Goal: Information Seeking & Learning: Understand process/instructions

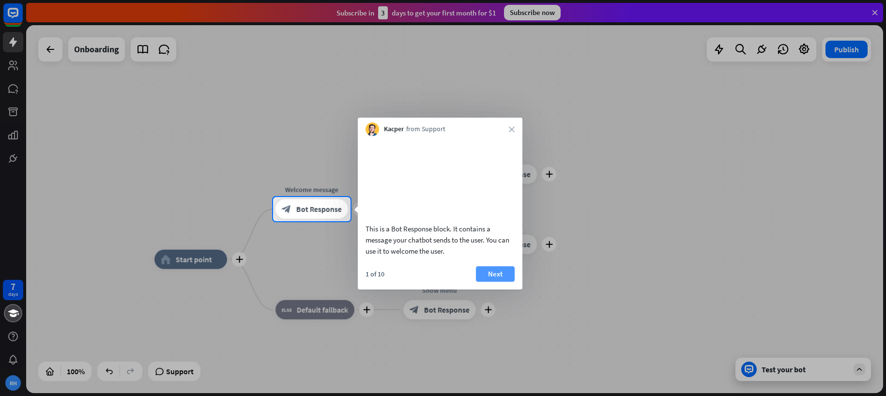
click at [495, 282] on button "Next" at bounding box center [495, 273] width 39 height 15
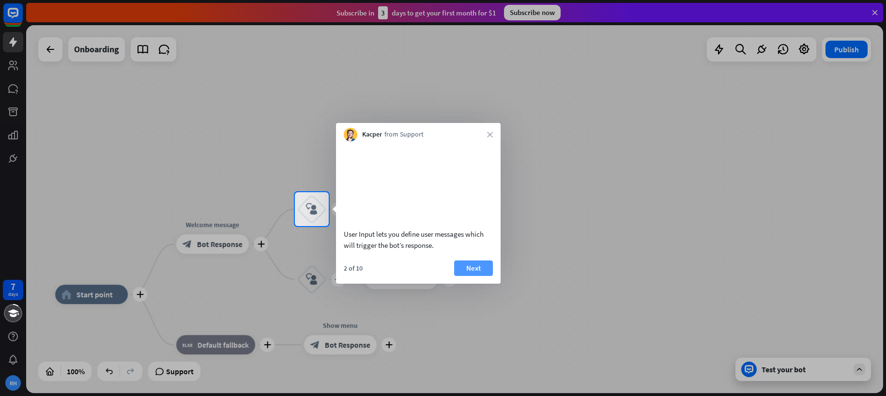
click at [471, 276] on button "Next" at bounding box center [473, 268] width 39 height 15
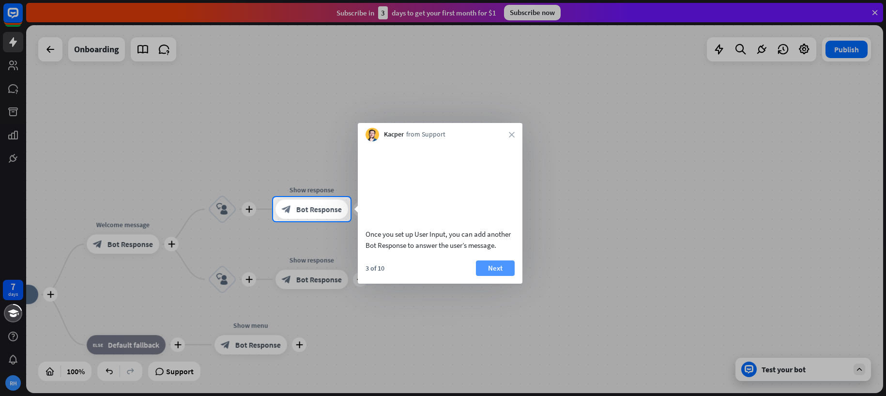
click at [498, 276] on button "Next" at bounding box center [495, 268] width 39 height 15
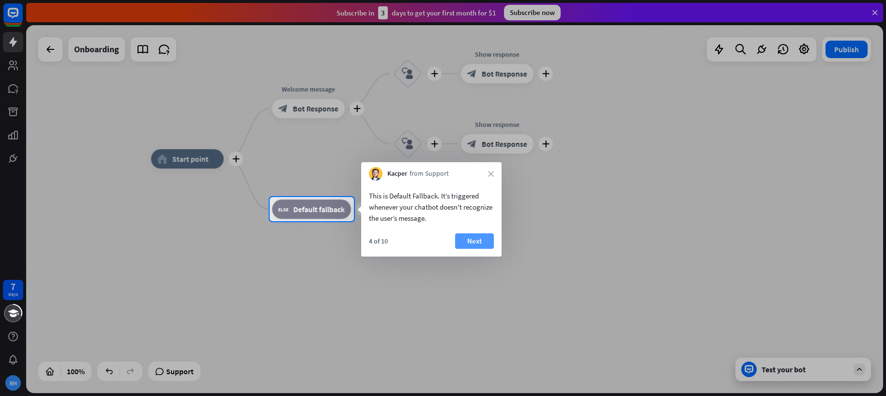
click at [475, 241] on button "Next" at bounding box center [474, 240] width 39 height 15
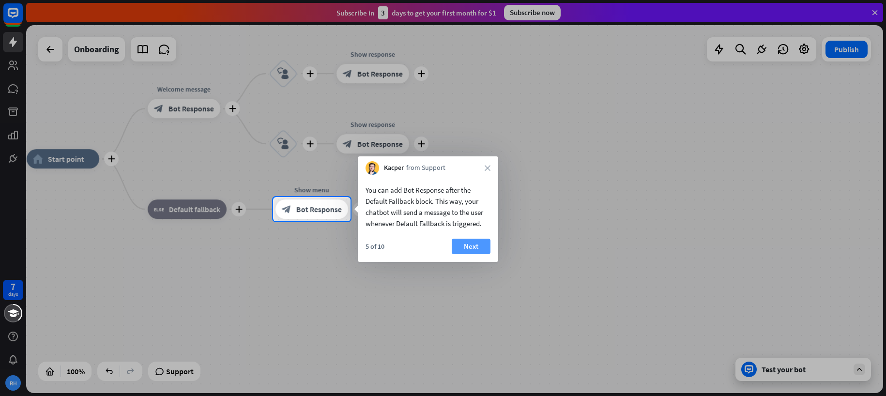
click at [477, 246] on button "Next" at bounding box center [471, 246] width 39 height 15
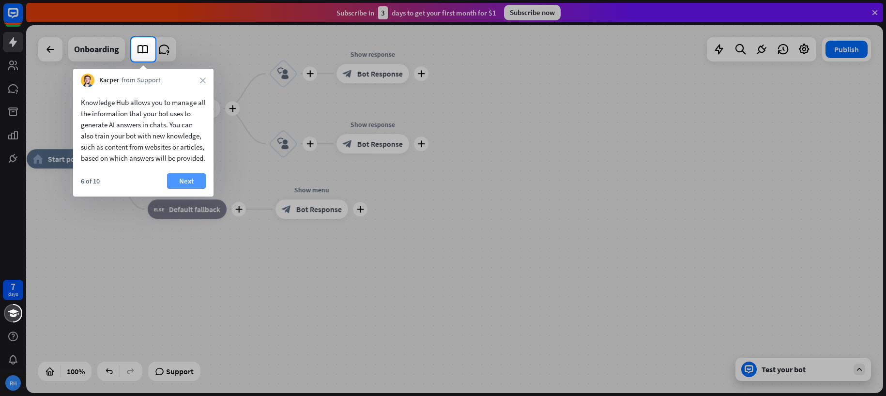
click at [185, 189] on button "Next" at bounding box center [186, 180] width 39 height 15
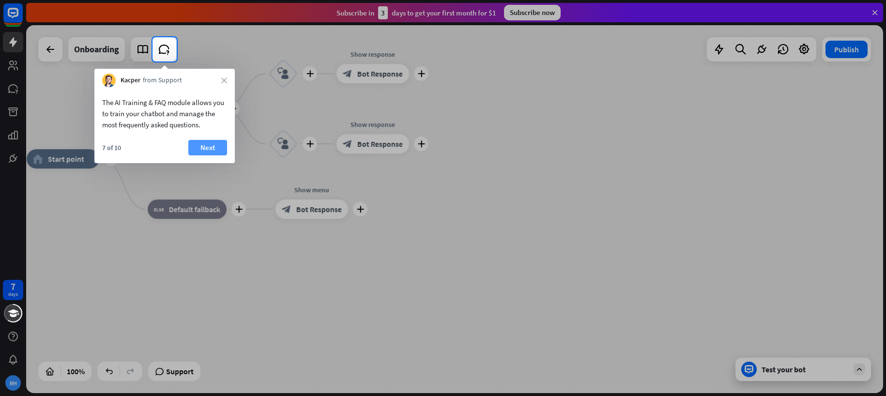
click at [212, 146] on button "Next" at bounding box center [207, 147] width 39 height 15
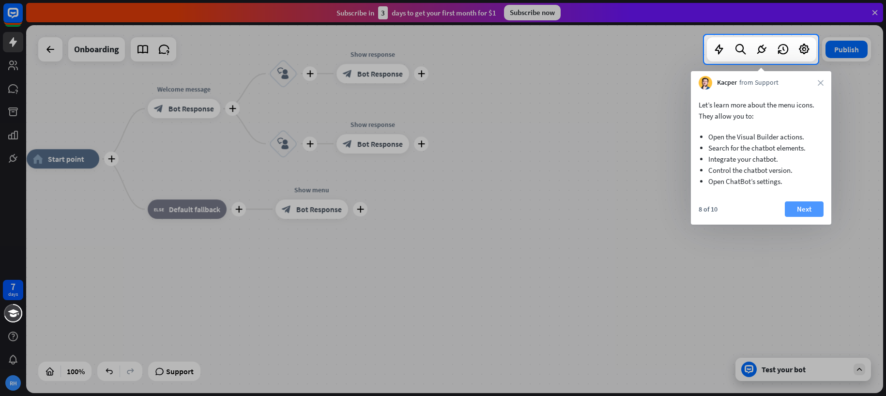
click at [797, 211] on button "Next" at bounding box center [804, 208] width 39 height 15
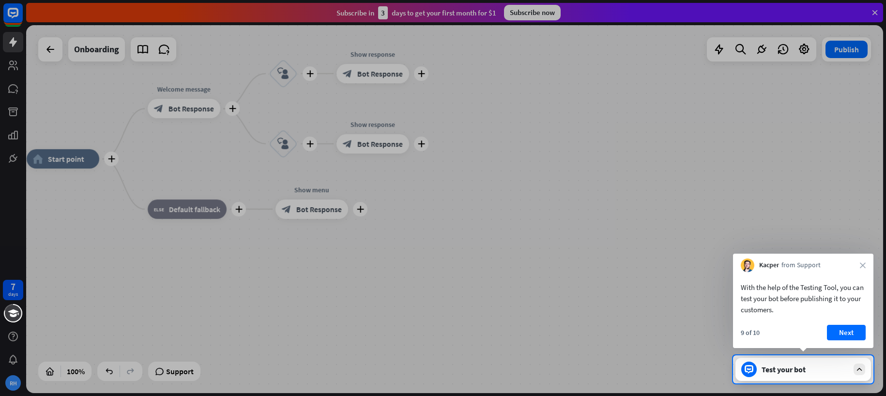
click at [876, 12] on div at bounding box center [443, 177] width 886 height 355
click at [849, 334] on button "Next" at bounding box center [846, 332] width 39 height 15
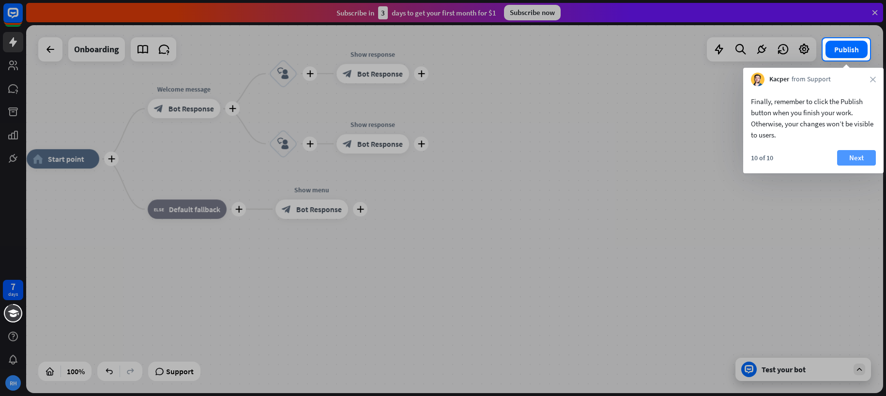
click at [857, 158] on button "Next" at bounding box center [856, 157] width 39 height 15
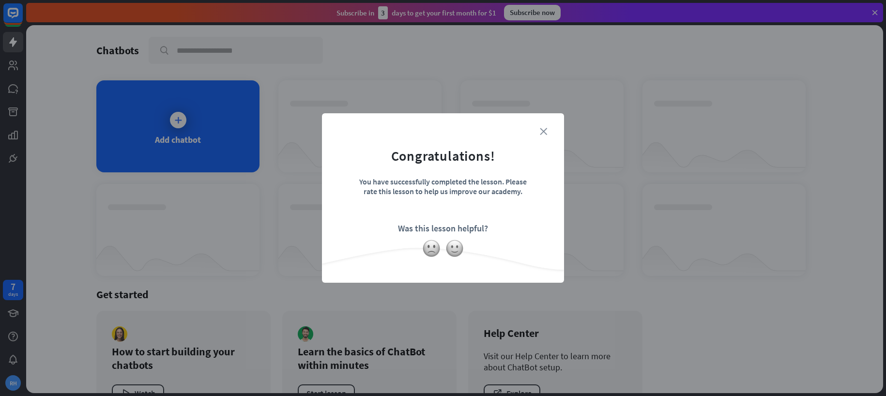
click at [543, 132] on icon "close" at bounding box center [543, 131] width 7 height 7
